Goal: Task Accomplishment & Management: Manage account settings

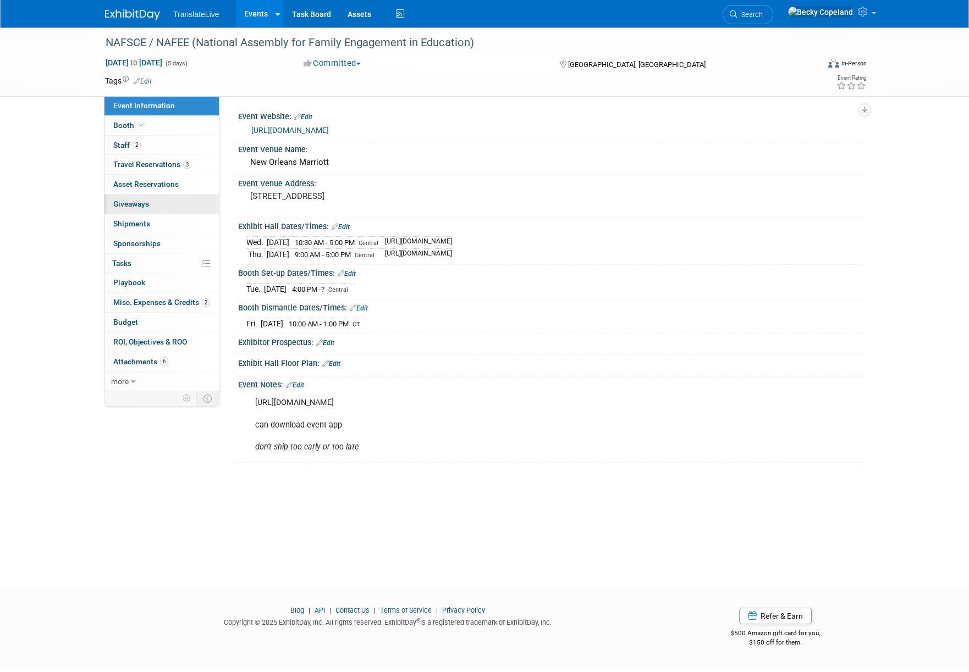
click at [136, 203] on span "Giveaways 0" at bounding box center [131, 204] width 36 height 9
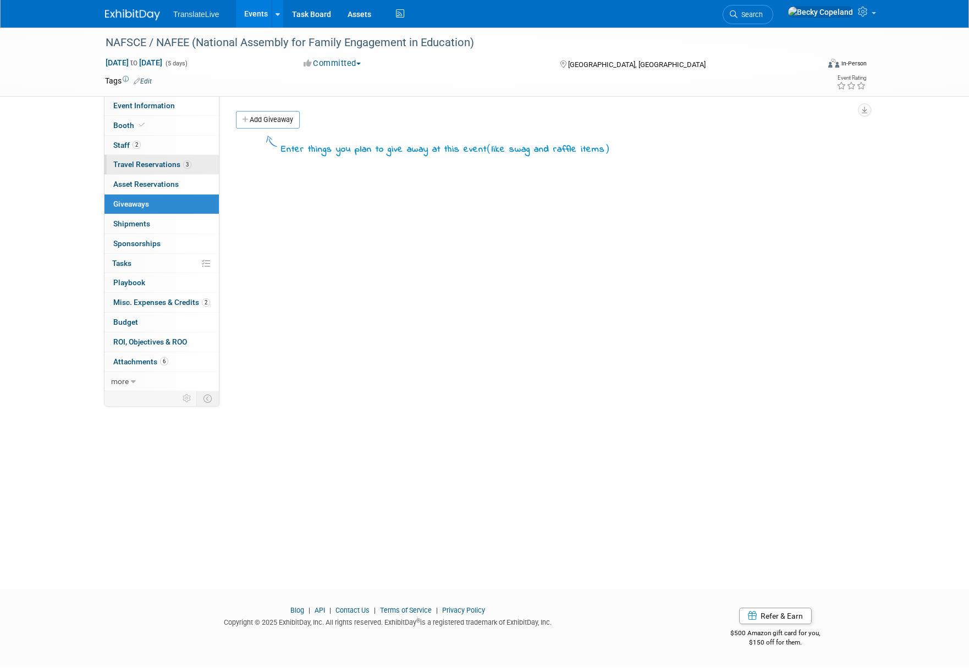
click at [136, 162] on span "Travel Reservations 3" at bounding box center [152, 164] width 78 height 9
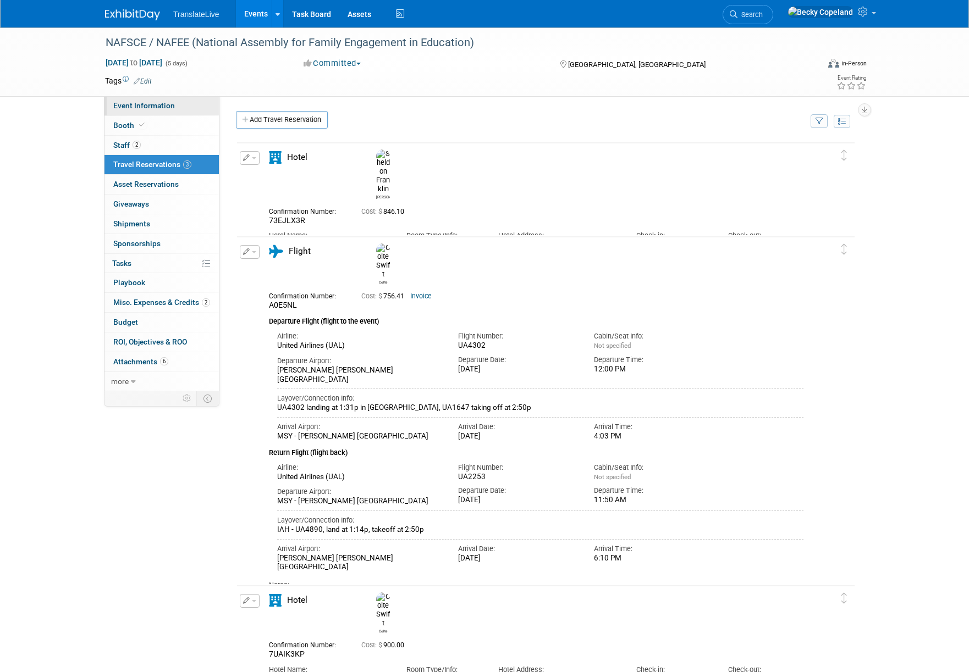
click at [133, 104] on span "Event Information" at bounding box center [144, 105] width 62 height 9
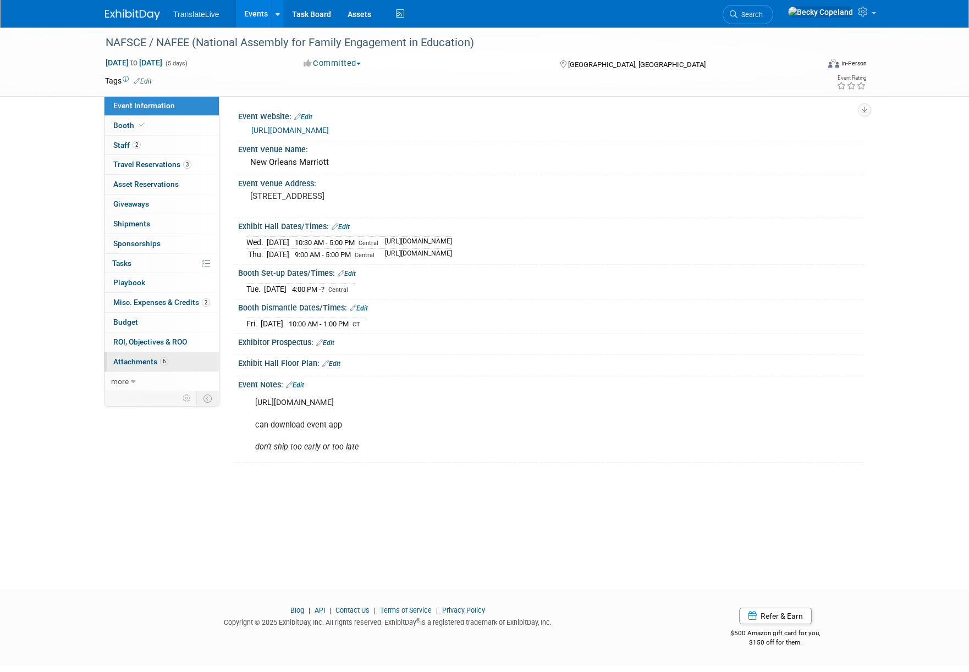
click at [141, 361] on span "Attachments 6" at bounding box center [140, 361] width 55 height 9
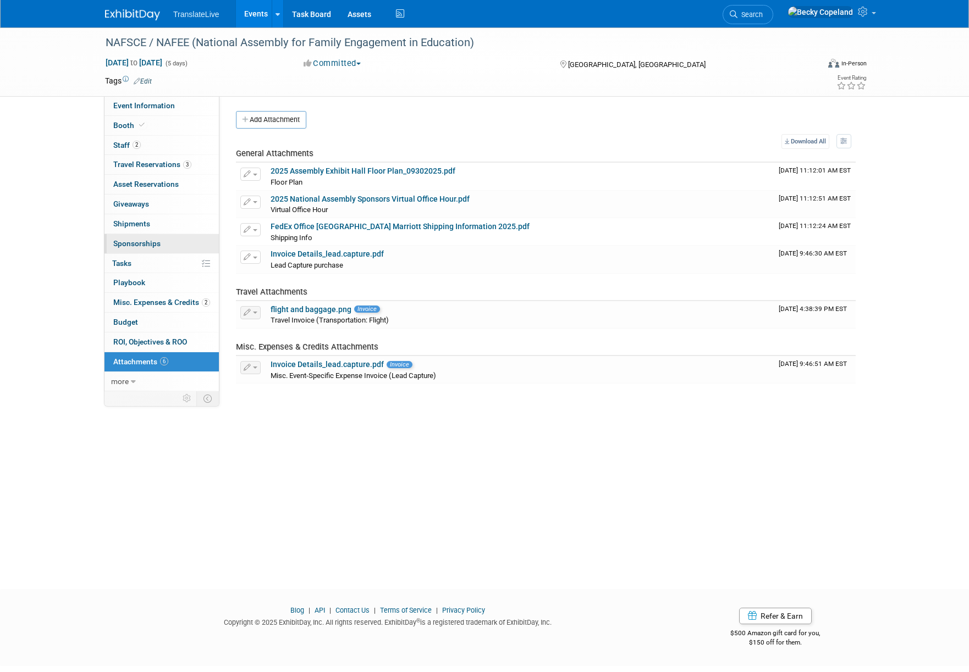
click at [130, 240] on span "Sponsorships 0" at bounding box center [136, 243] width 47 height 9
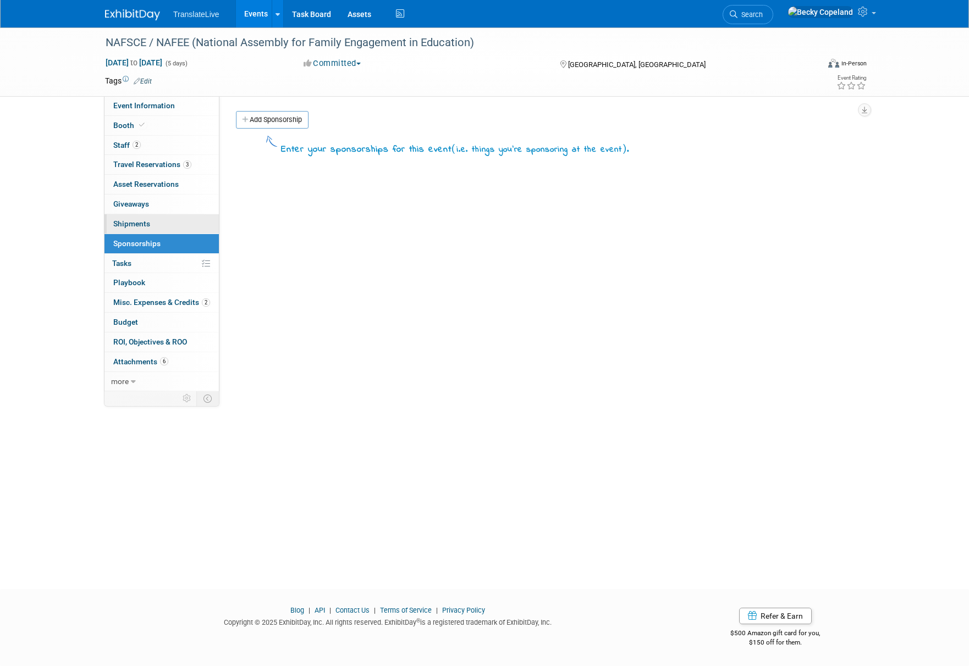
click at [126, 222] on span "Shipments 0" at bounding box center [131, 223] width 37 height 9
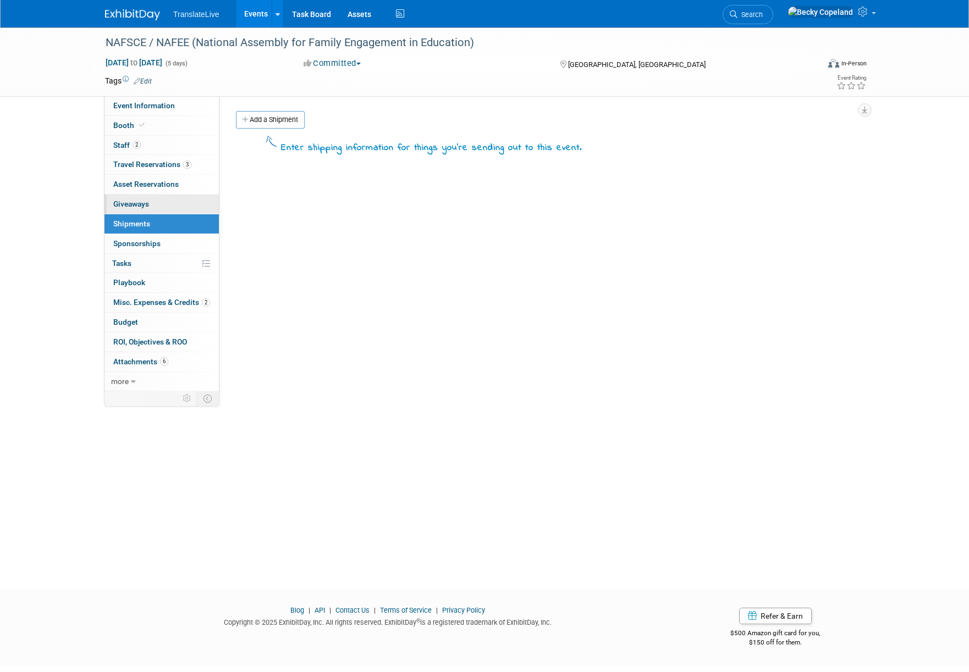
click at [126, 203] on span "Giveaways 0" at bounding box center [131, 204] width 36 height 9
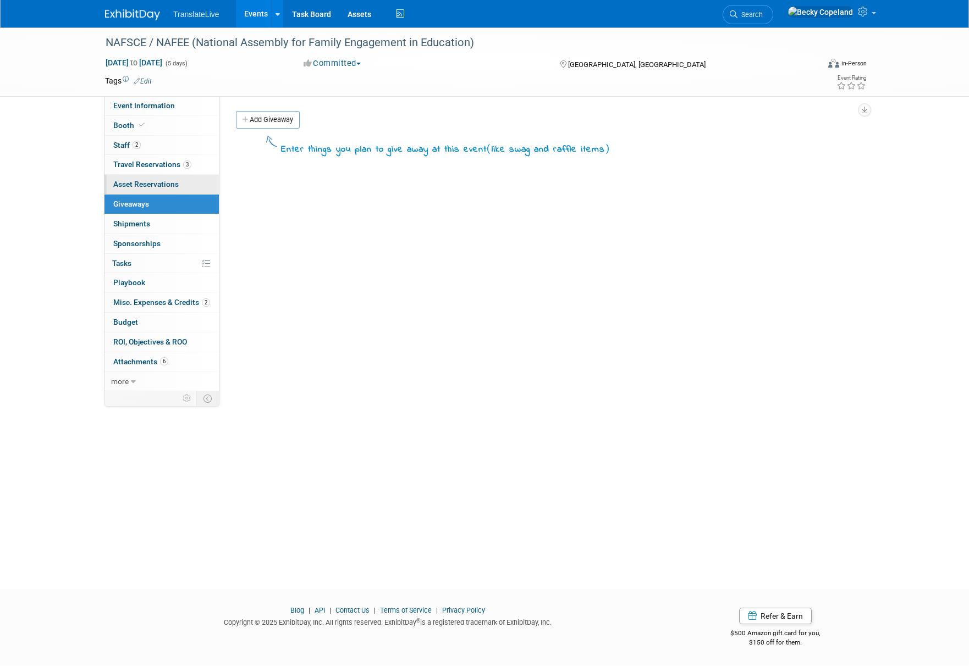
click at [131, 179] on link "0 Asset Reservations 0" at bounding box center [161, 184] width 114 height 19
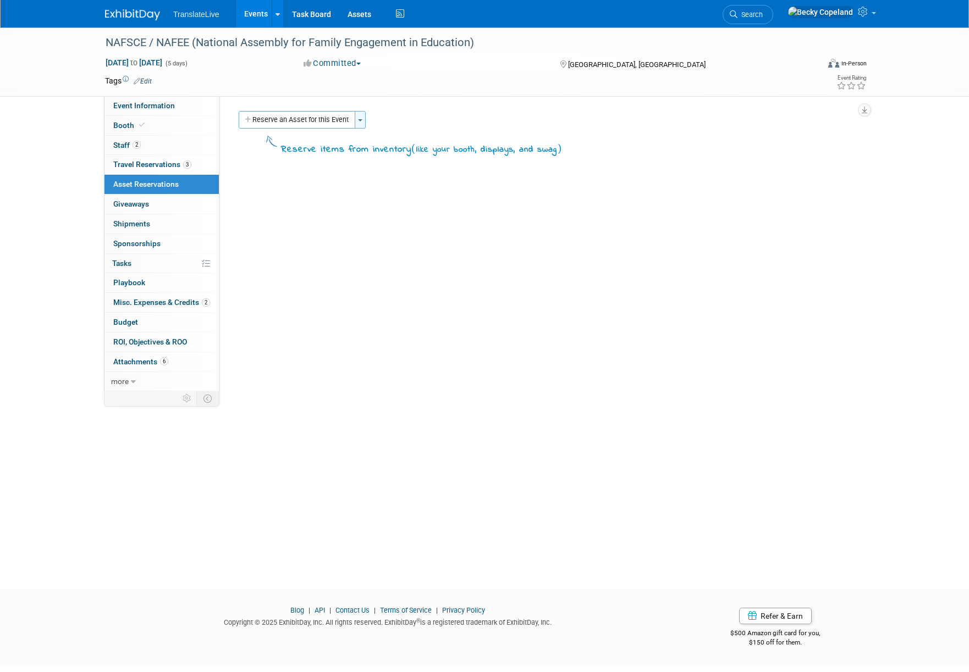
click at [358, 122] on button "Toggle Dropdown" at bounding box center [360, 120] width 11 height 18
click at [142, 185] on span "Asset Reservations 0" at bounding box center [145, 184] width 65 height 9
click at [127, 125] on span "Booth" at bounding box center [130, 125] width 34 height 9
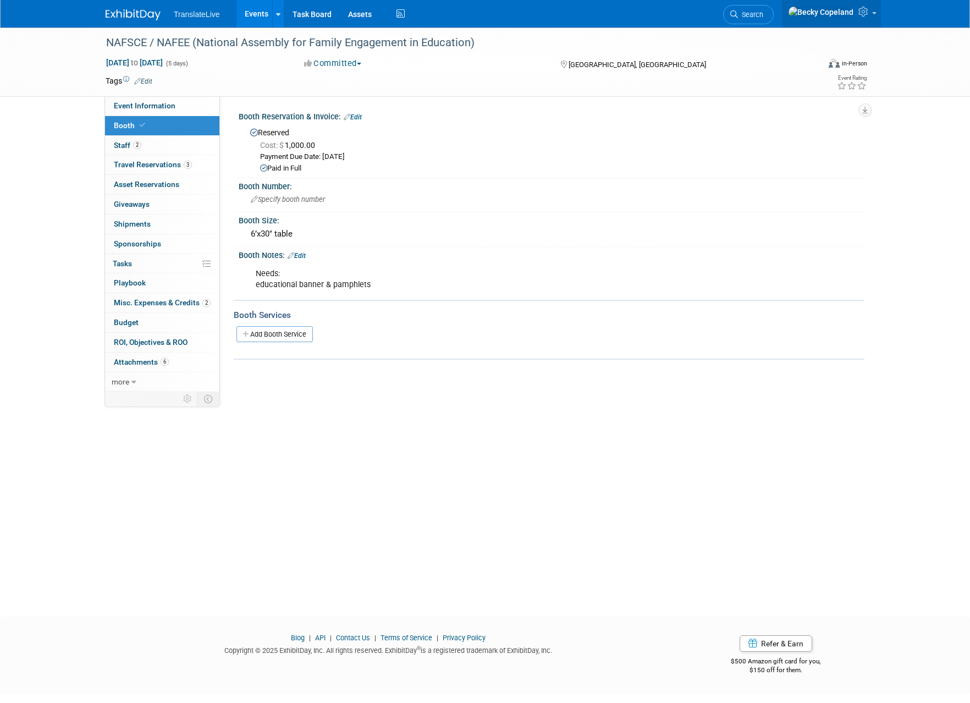
click at [871, 16] on link at bounding box center [831, 13] width 99 height 27
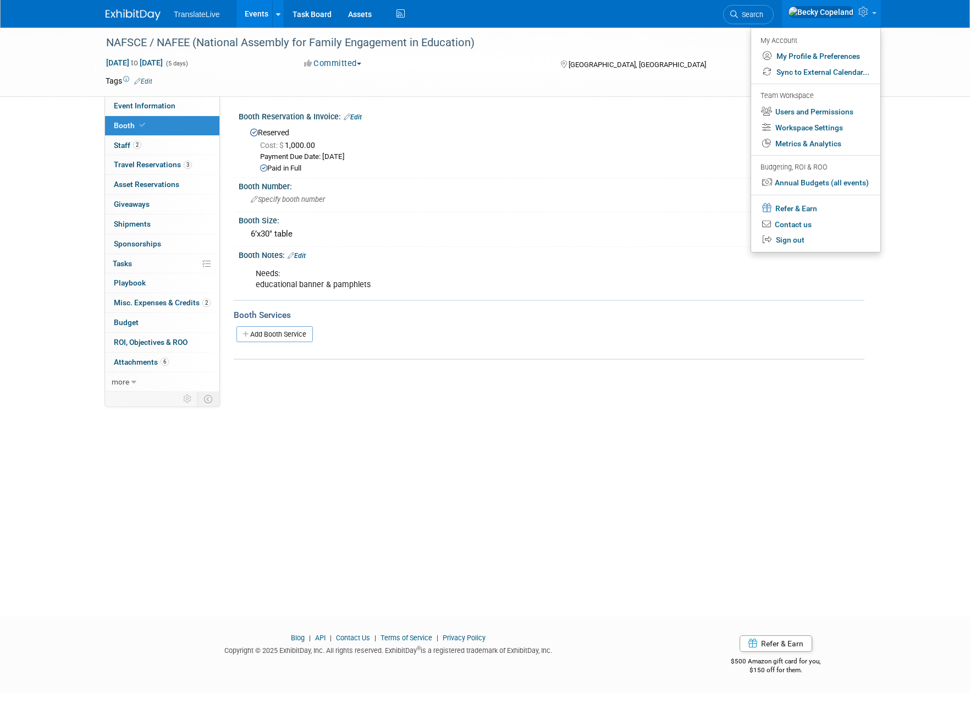
click at [537, 417] on div "NAFSCE / NAFEE (National Assembly for Family Engagement in Education) Oct 6, 20…" at bounding box center [485, 311] width 970 height 569
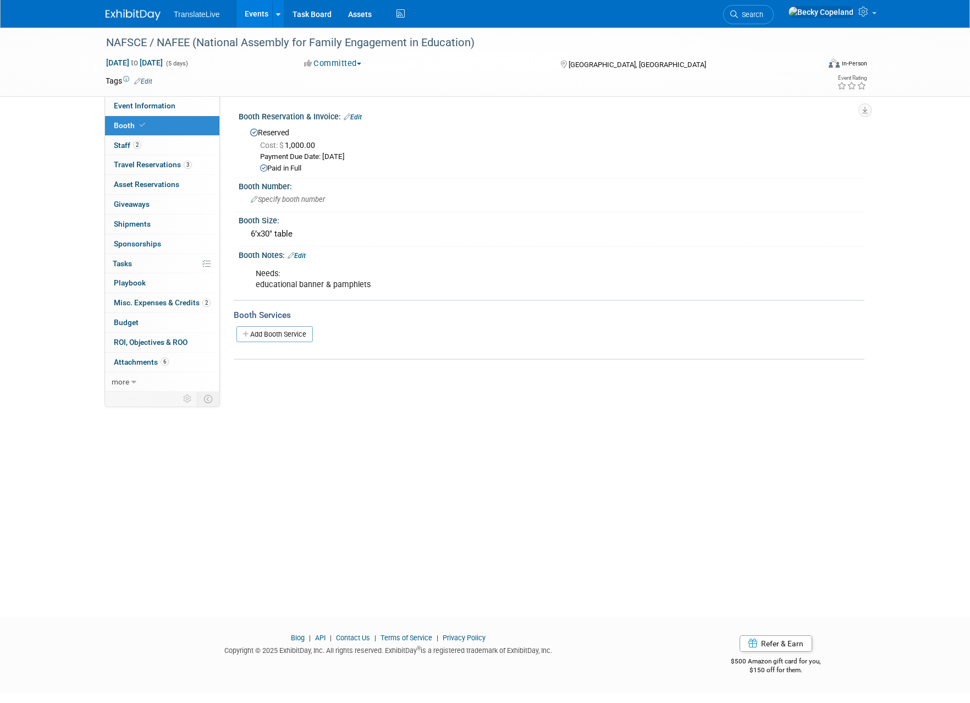
click at [253, 13] on link "Events" at bounding box center [256, 13] width 40 height 27
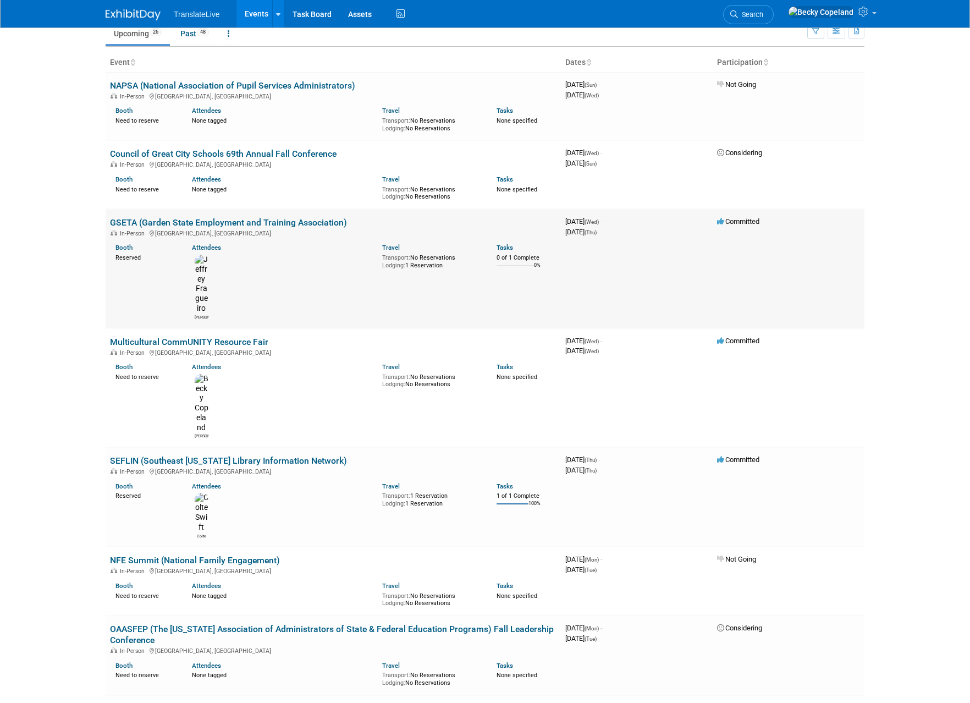
scroll to position [64, 0]
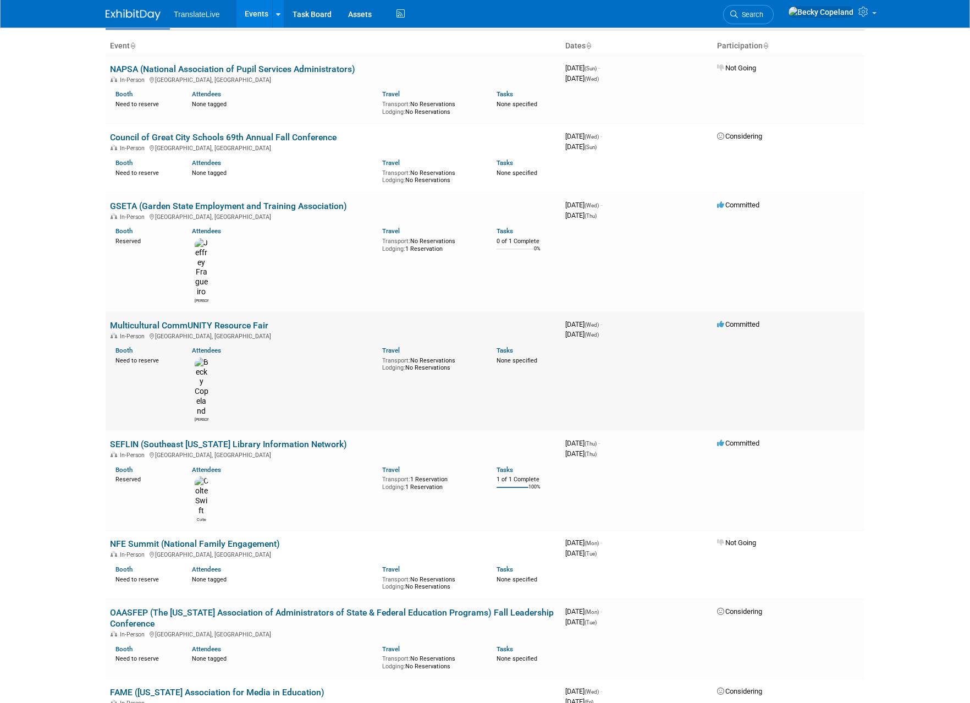
click at [156, 320] on link "Multicultural CommUNITY Resource Fair" at bounding box center [189, 325] width 158 height 10
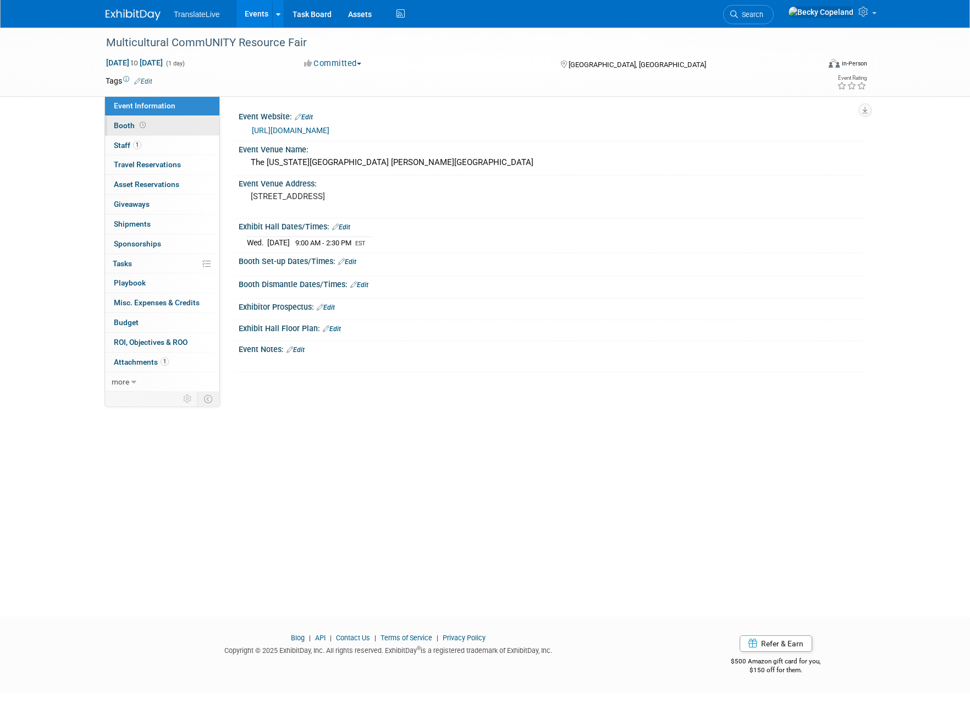
click at [122, 124] on span "Booth" at bounding box center [131, 125] width 34 height 9
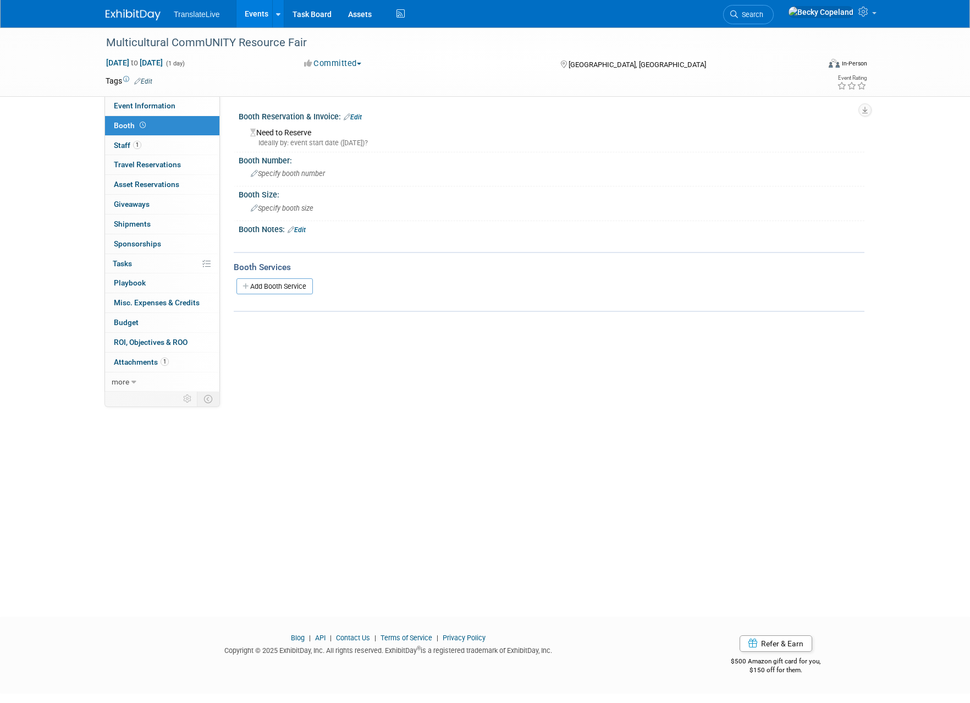
click at [361, 113] on div "Booth Reservation & Invoice: Edit" at bounding box center [552, 115] width 626 height 14
click at [360, 117] on link "Edit" at bounding box center [353, 117] width 18 height 8
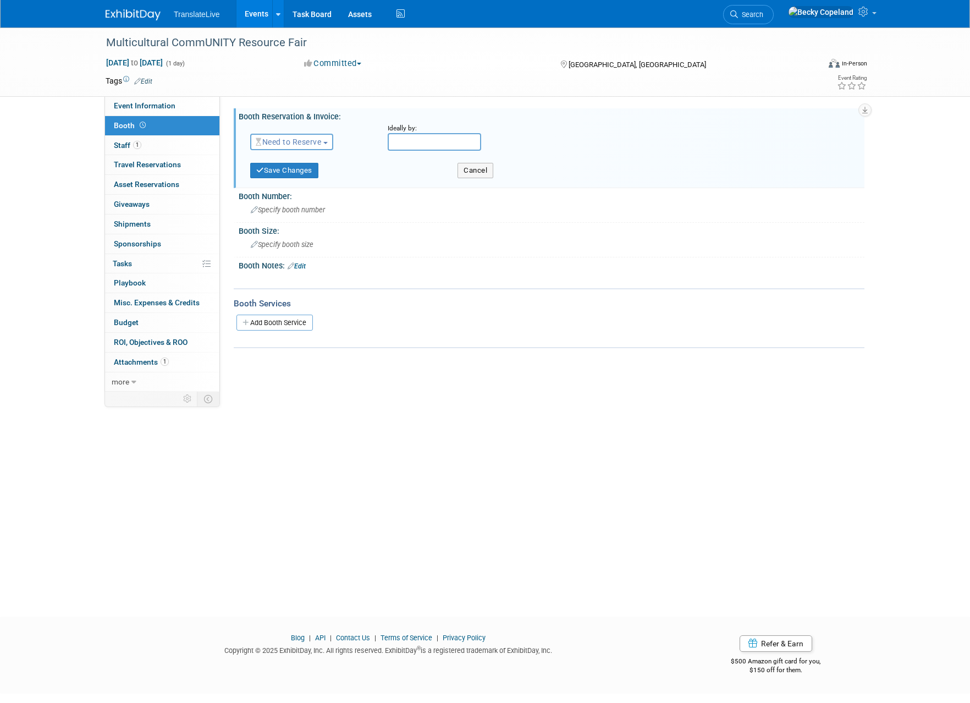
click at [321, 143] on span "Need to Reserve" at bounding box center [288, 141] width 65 height 9
click at [308, 170] on link "Reserved" at bounding box center [310, 175] width 118 height 15
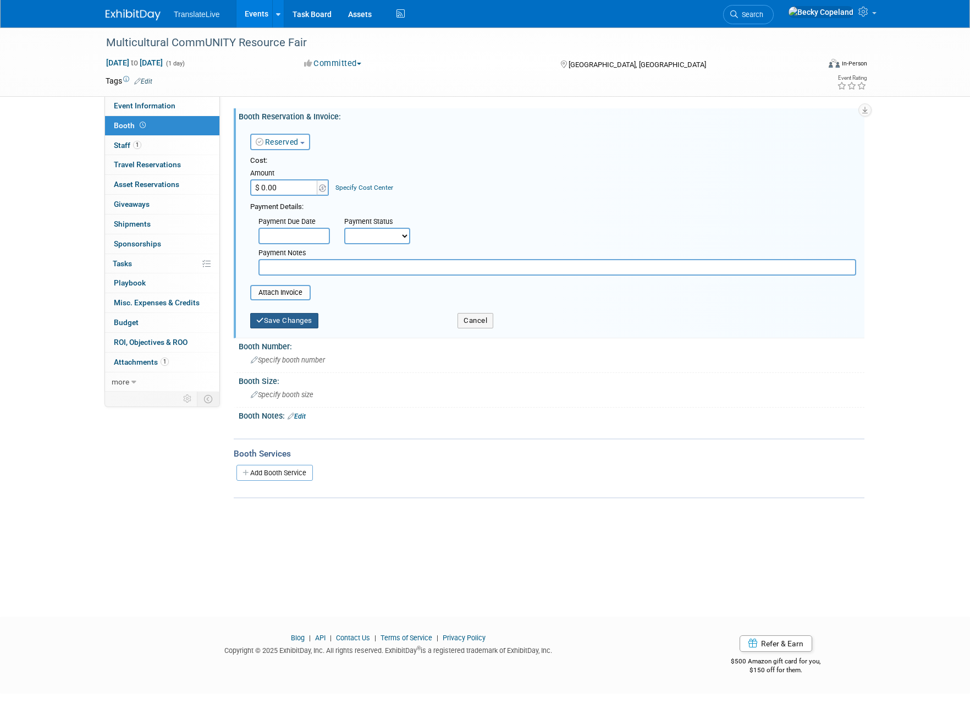
click at [298, 318] on button "Save Changes" at bounding box center [284, 320] width 68 height 15
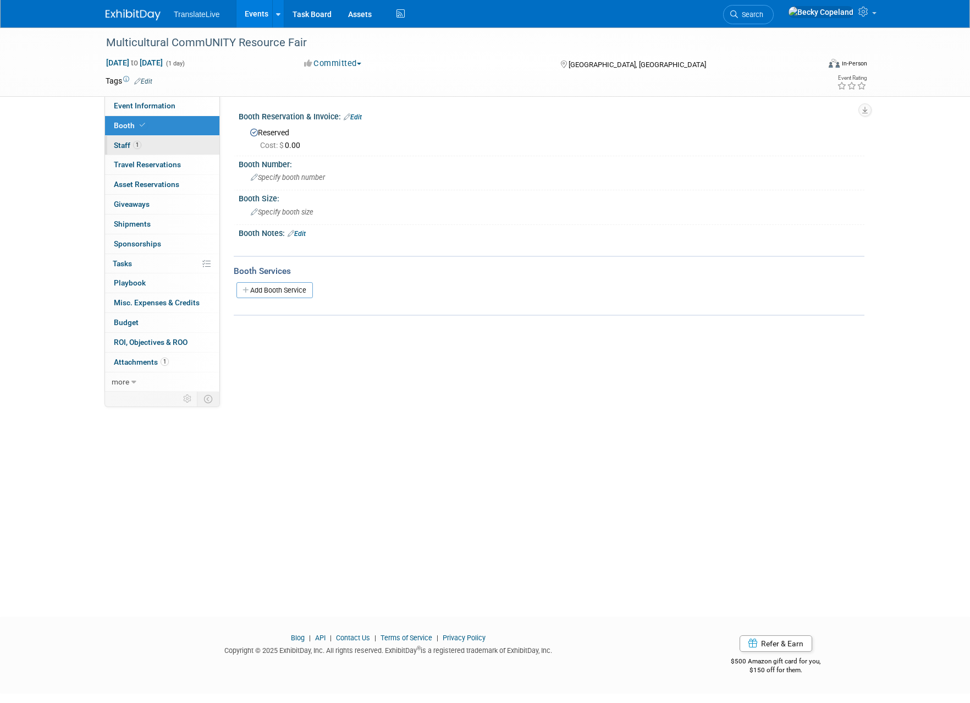
click at [122, 146] on span "Staff 1" at bounding box center [127, 145] width 27 height 9
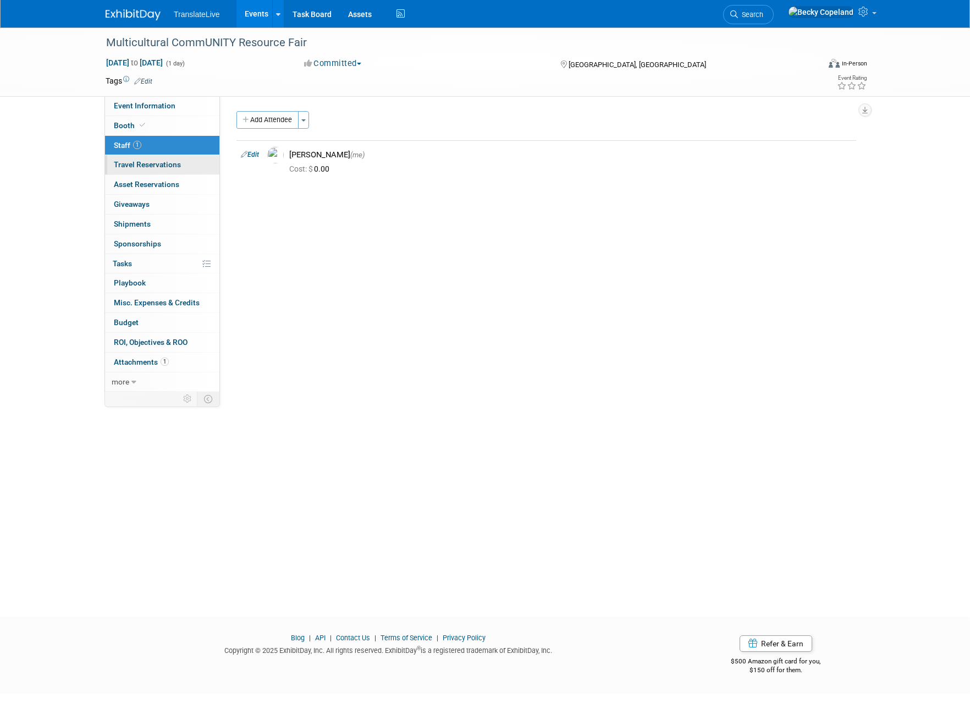
click at [125, 163] on span "Travel Reservations 0" at bounding box center [147, 164] width 67 height 9
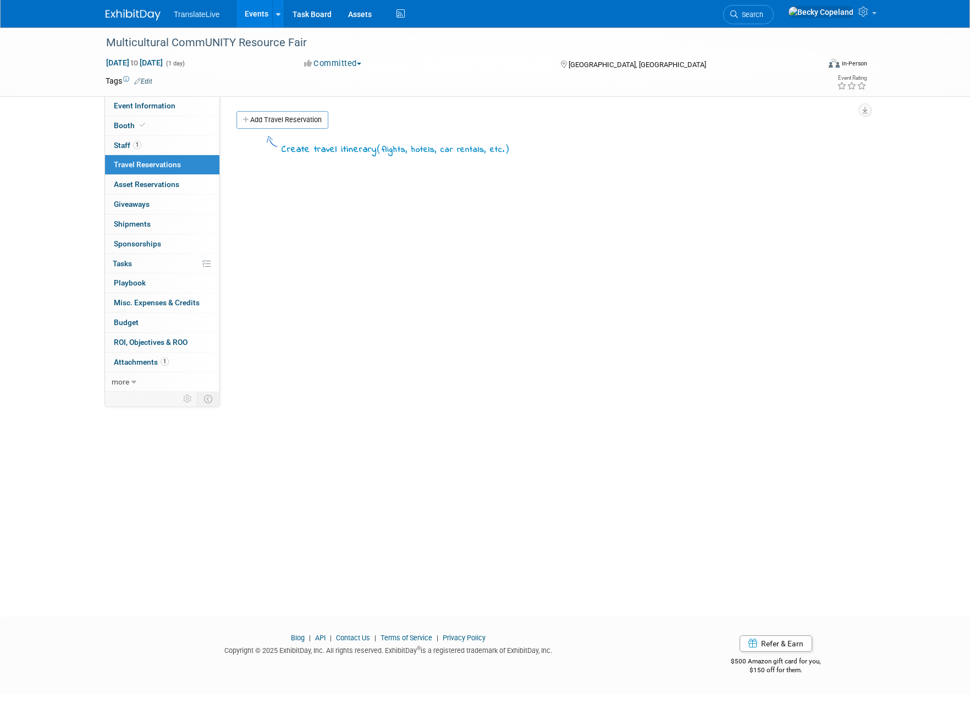
click at [250, 12] on link "Events" at bounding box center [256, 13] width 40 height 27
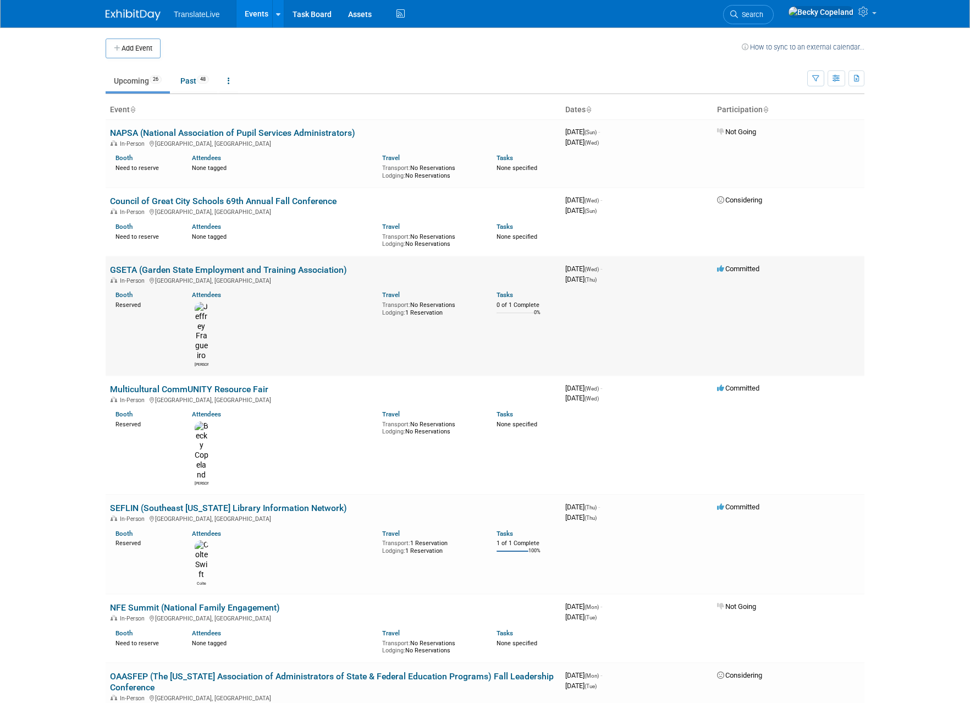
click at [147, 270] on link "GSETA (Garden State Employment and Training Association)" at bounding box center [228, 269] width 237 height 10
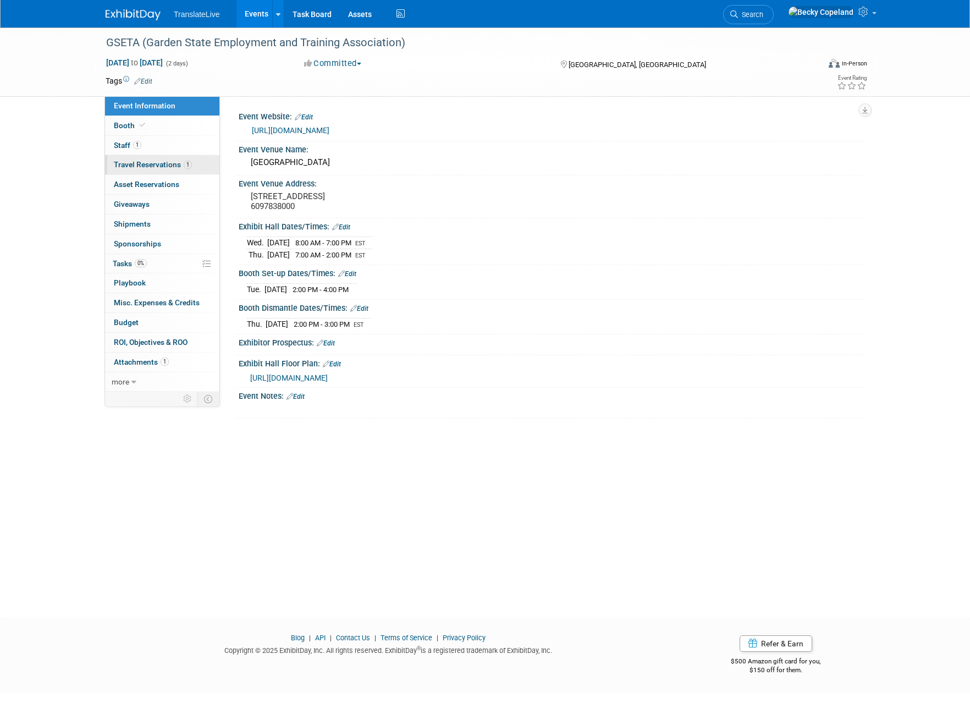
click at [136, 164] on span "Travel Reservations 1" at bounding box center [153, 164] width 78 height 9
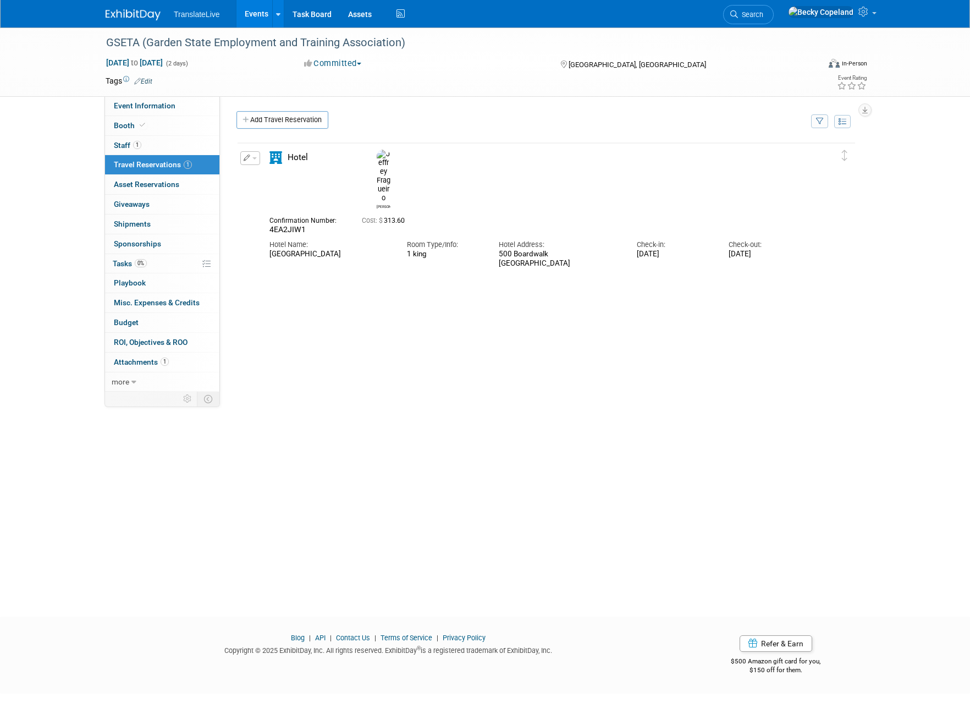
click at [260, 13] on link "Events" at bounding box center [256, 13] width 40 height 27
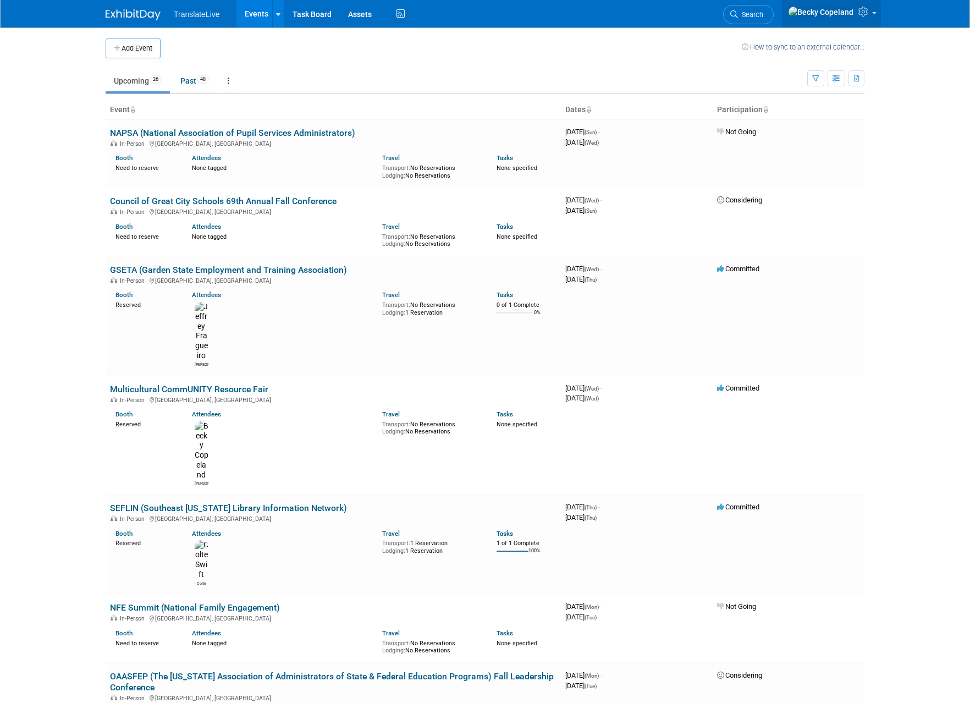
click at [875, 14] on link at bounding box center [831, 13] width 99 height 27
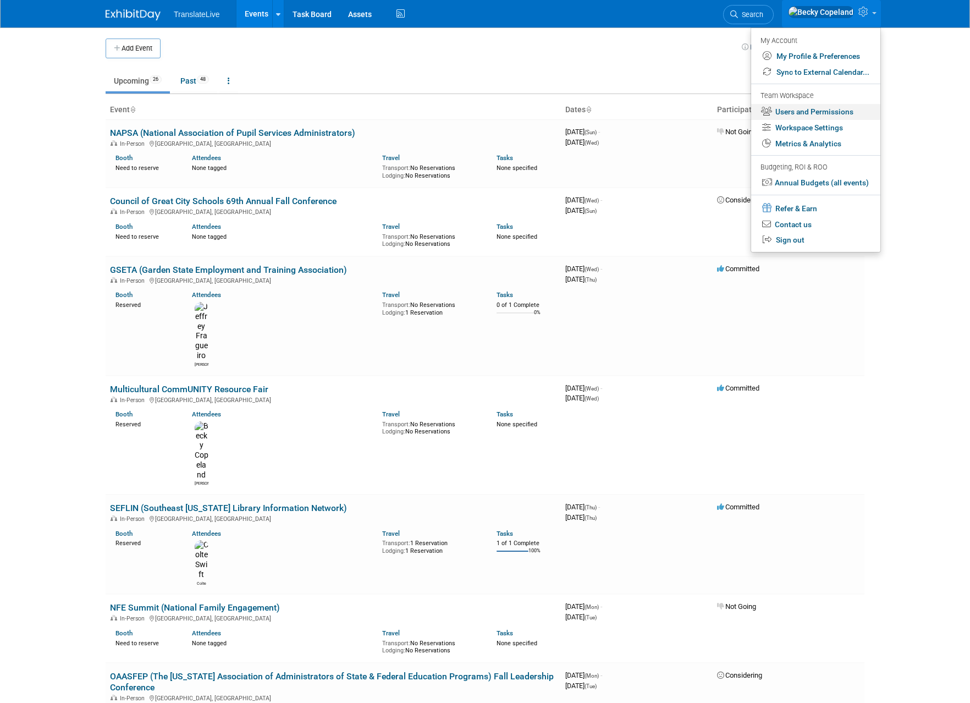
click at [793, 112] on link "Users and Permissions" at bounding box center [815, 112] width 129 height 16
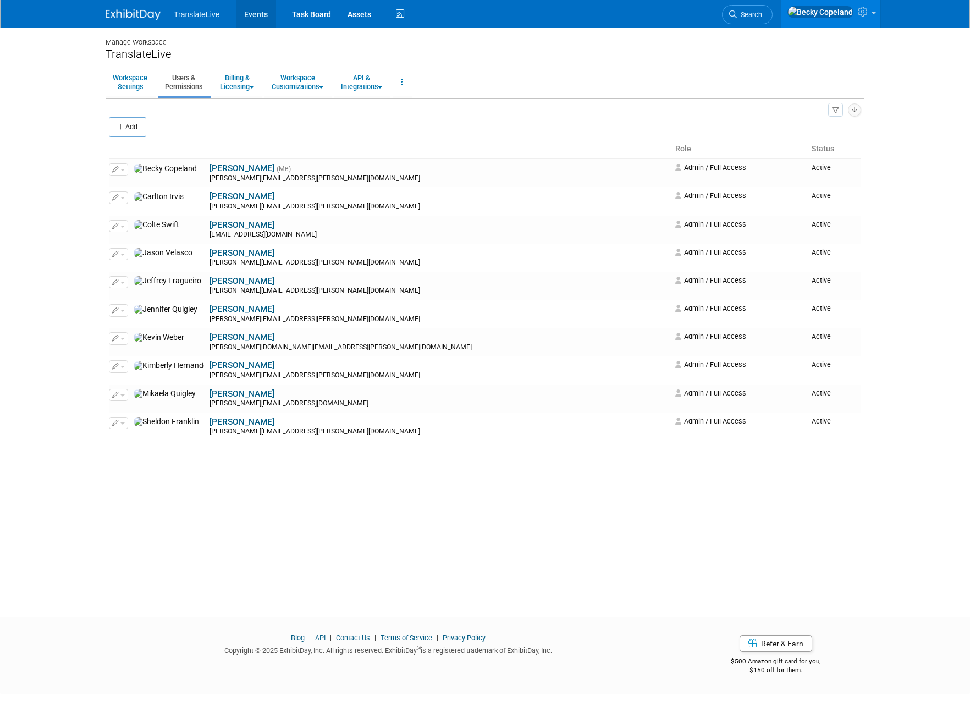
click at [256, 15] on link "Events" at bounding box center [256, 13] width 40 height 27
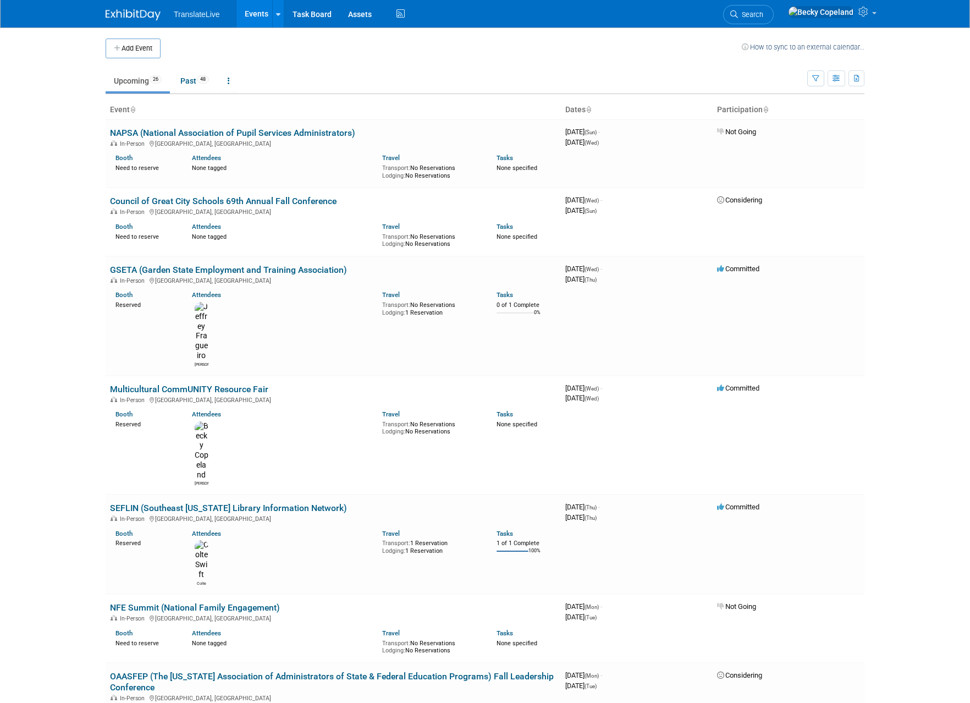
click at [200, 7] on li "TranslateLive" at bounding box center [205, 10] width 62 height 16
click at [197, 16] on span "TranslateLive" at bounding box center [197, 14] width 46 height 9
click at [194, 14] on span "TranslateLive" at bounding box center [197, 14] width 46 height 9
click at [200, 17] on span "TranslateLive" at bounding box center [197, 14] width 46 height 9
